Goal: Information Seeking & Learning: Learn about a topic

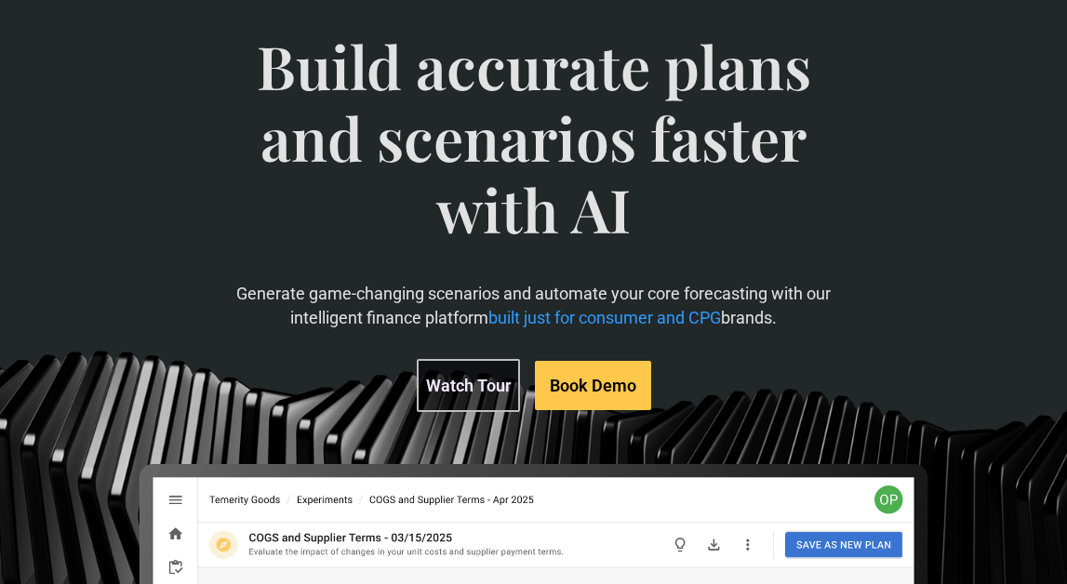
scroll to position [205, 0]
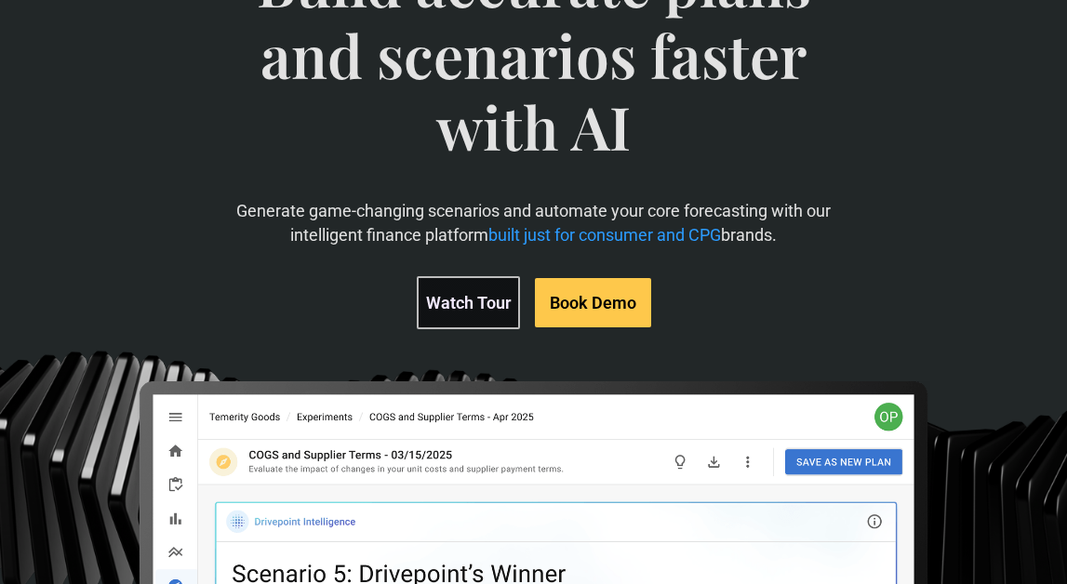
click at [471, 304] on link "Watch Tour" at bounding box center [468, 302] width 103 height 53
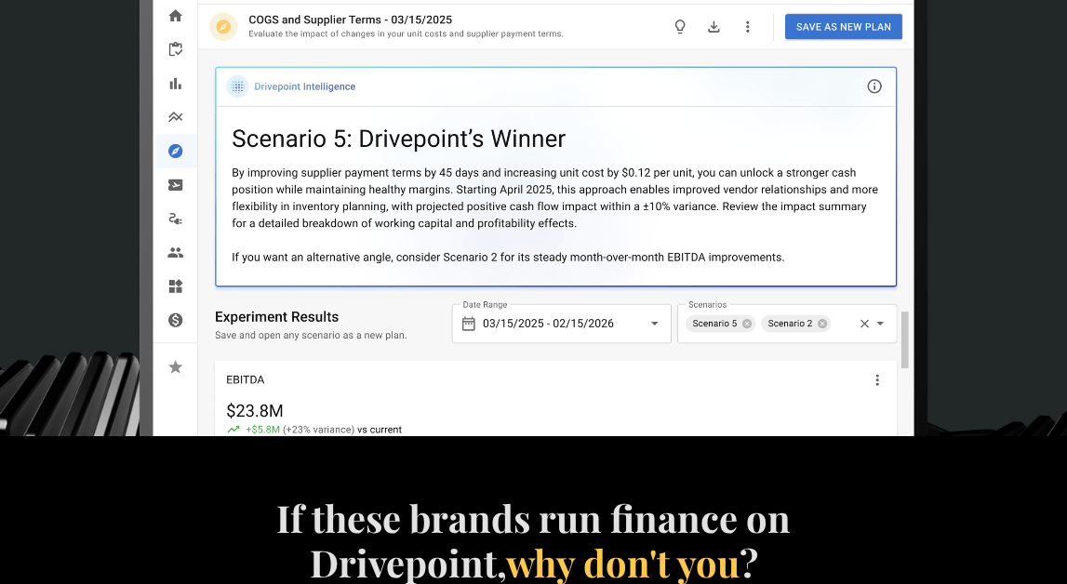
scroll to position [609, 0]
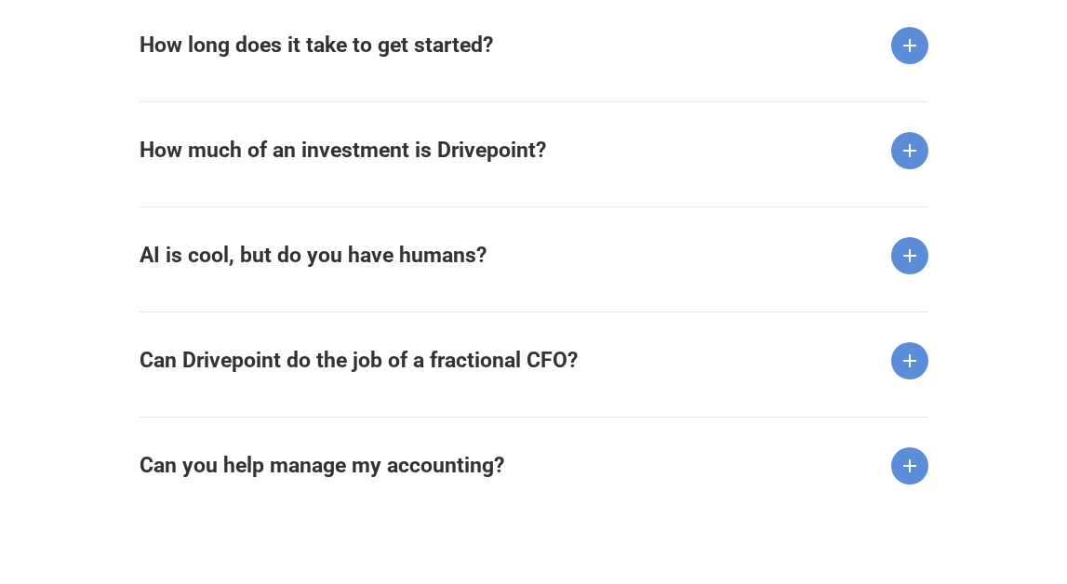
scroll to position [2576, 0]
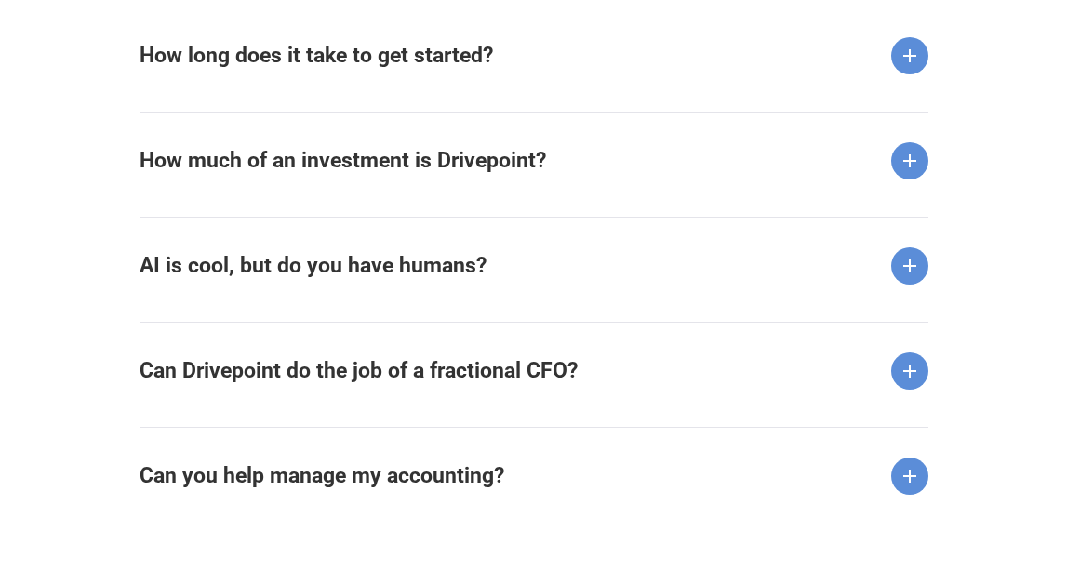
click at [188, 154] on strong "How much of an investment is Drivepoint?" at bounding box center [343, 160] width 407 height 25
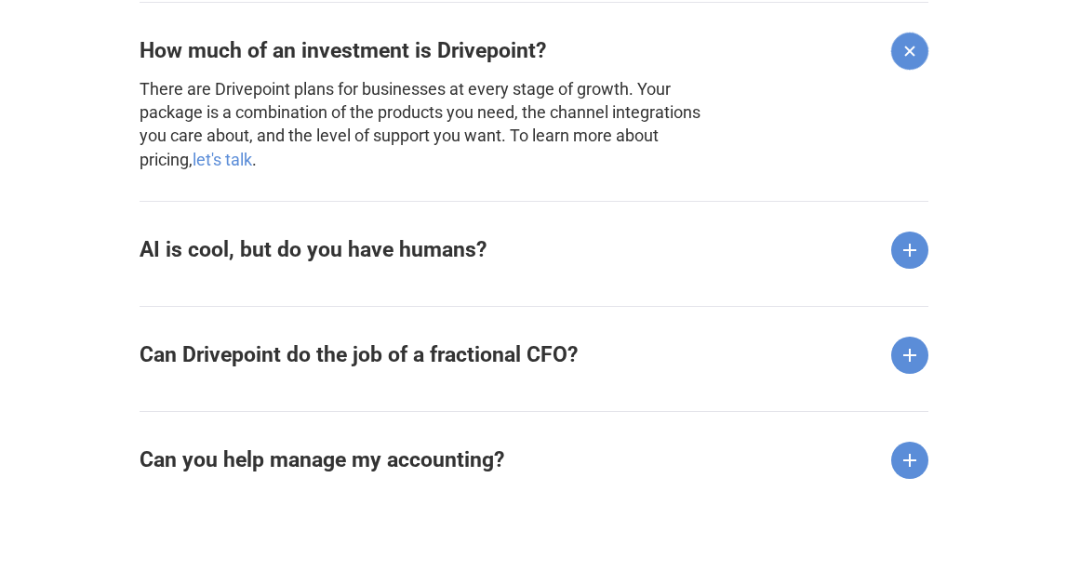
scroll to position [2687, 0]
click at [228, 243] on strong "AI is cool, but do you have humans?" at bounding box center [313, 248] width 347 height 25
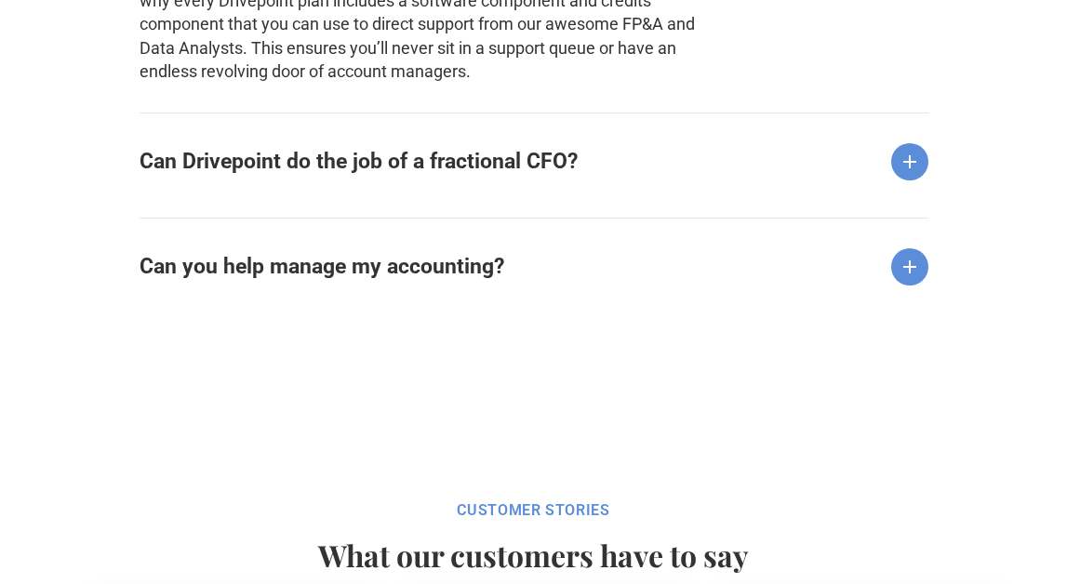
scroll to position [3024, 0]
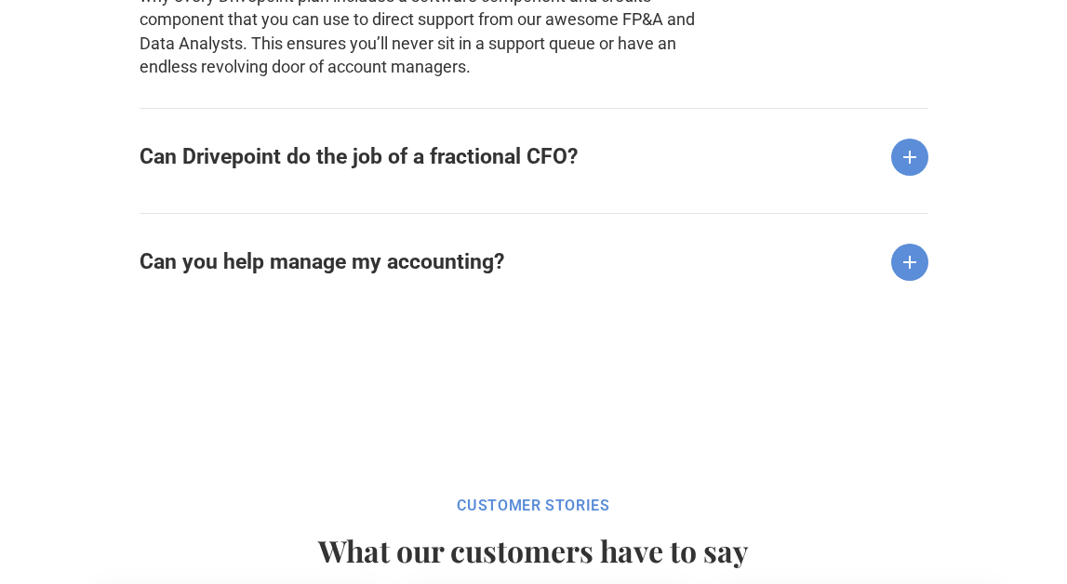
click at [259, 159] on strong "Can Drivepoint do the job of a fractional CFO?" at bounding box center [359, 156] width 438 height 25
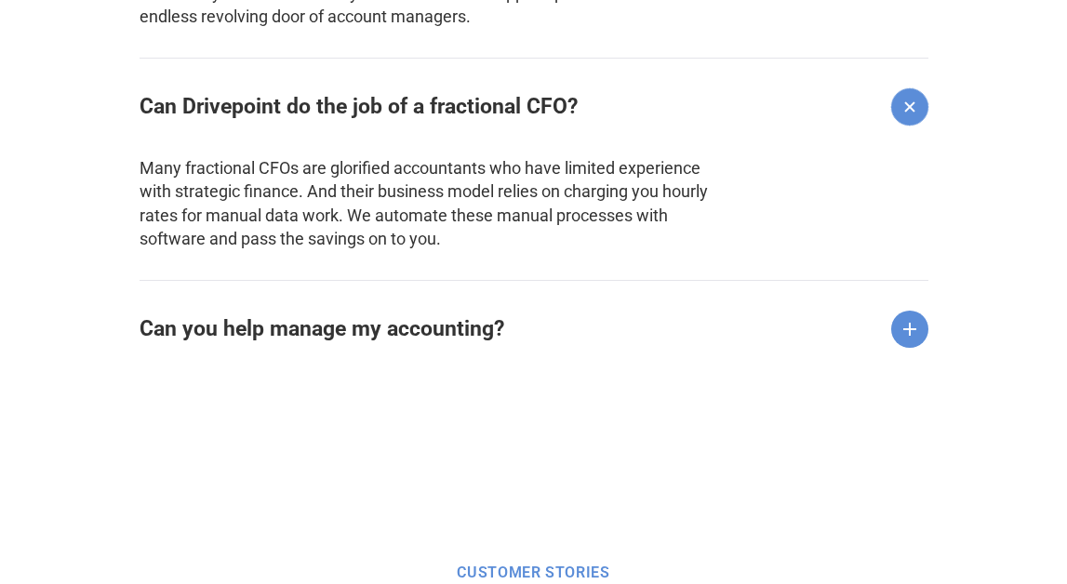
scroll to position [3082, 0]
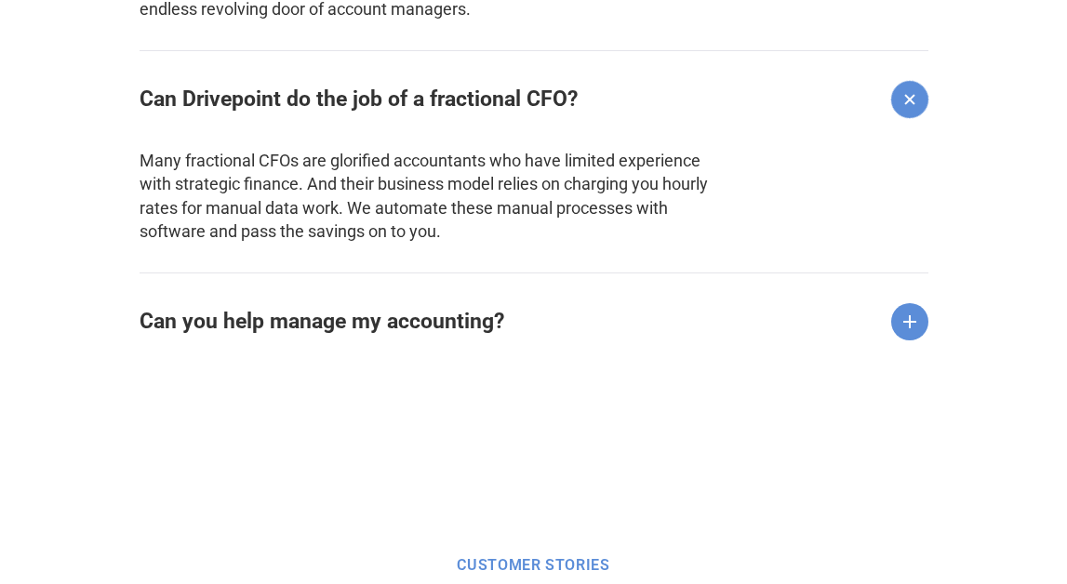
click at [167, 315] on strong "Can you help manage my accounting?" at bounding box center [322, 321] width 365 height 25
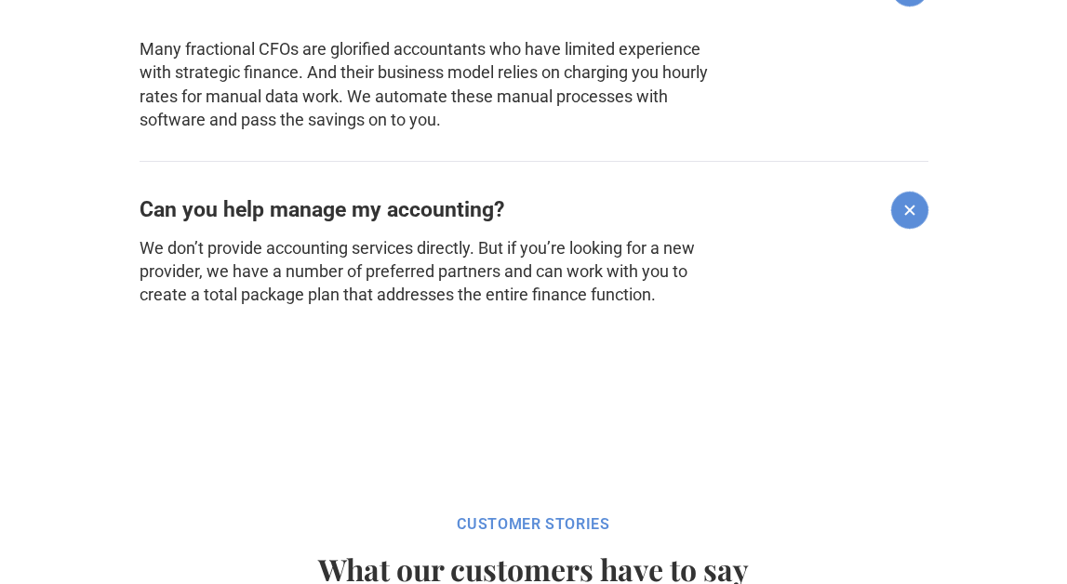
scroll to position [3195, 0]
